Goal: Find specific page/section: Find specific page/section

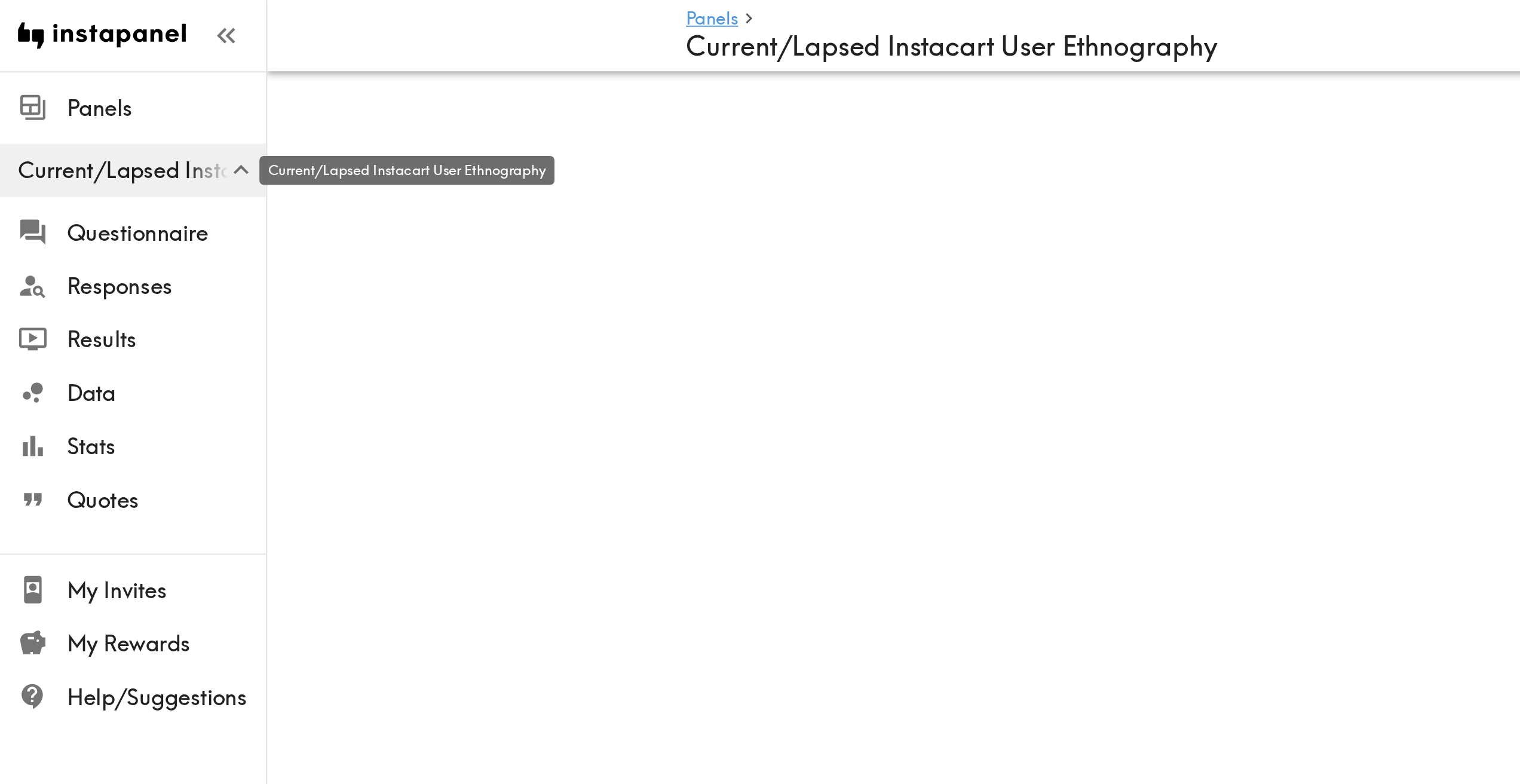
click at [81, 89] on span "Current/Lapsed Instacart User Ethnography" at bounding box center [76, 91] width 133 height 17
click at [71, 61] on span "Panels" at bounding box center [90, 57] width 107 height 17
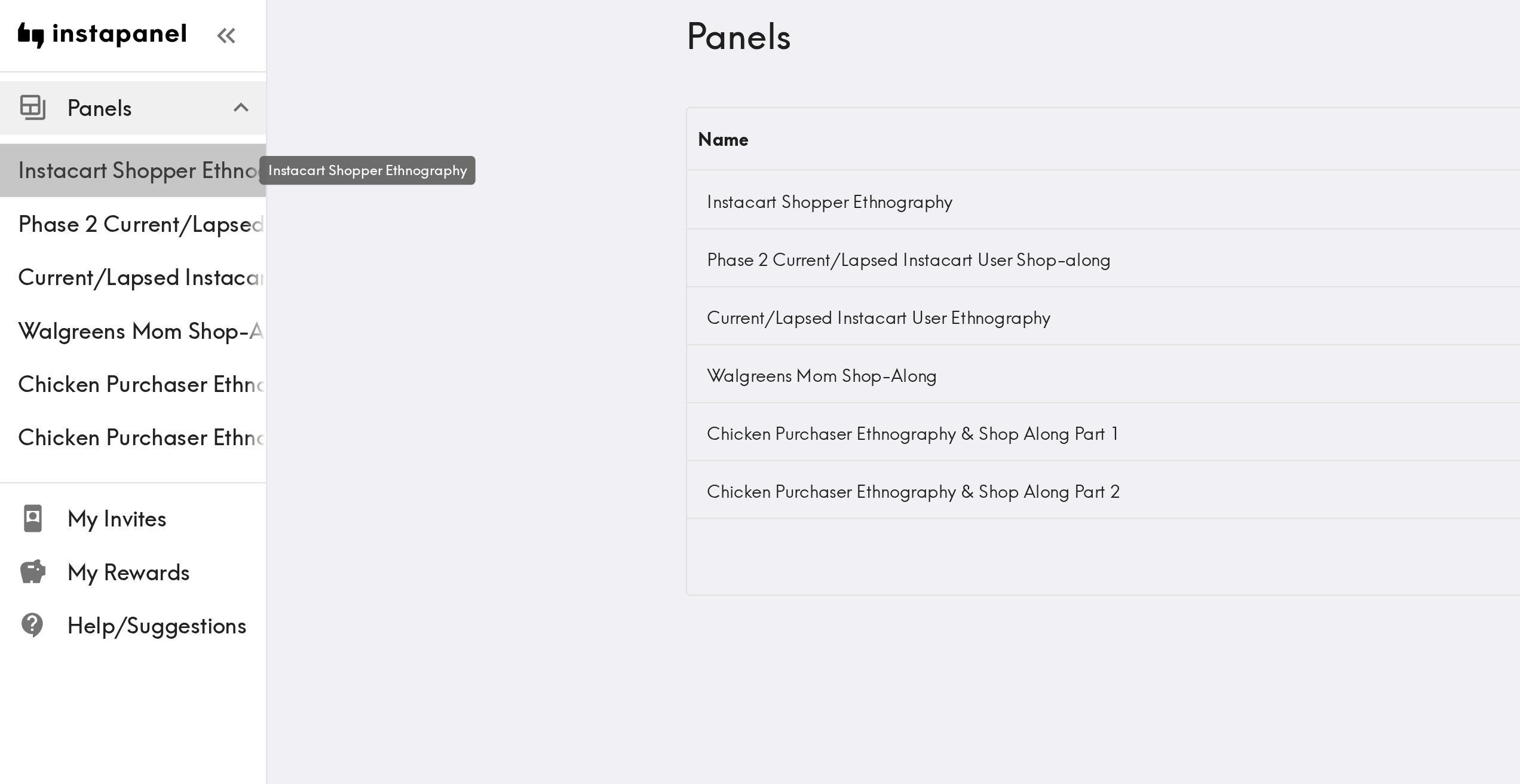
click at [88, 90] on span "Instacart Shopper Ethnography" at bounding box center [76, 91] width 133 height 17
